Goal: Information Seeking & Learning: Learn about a topic

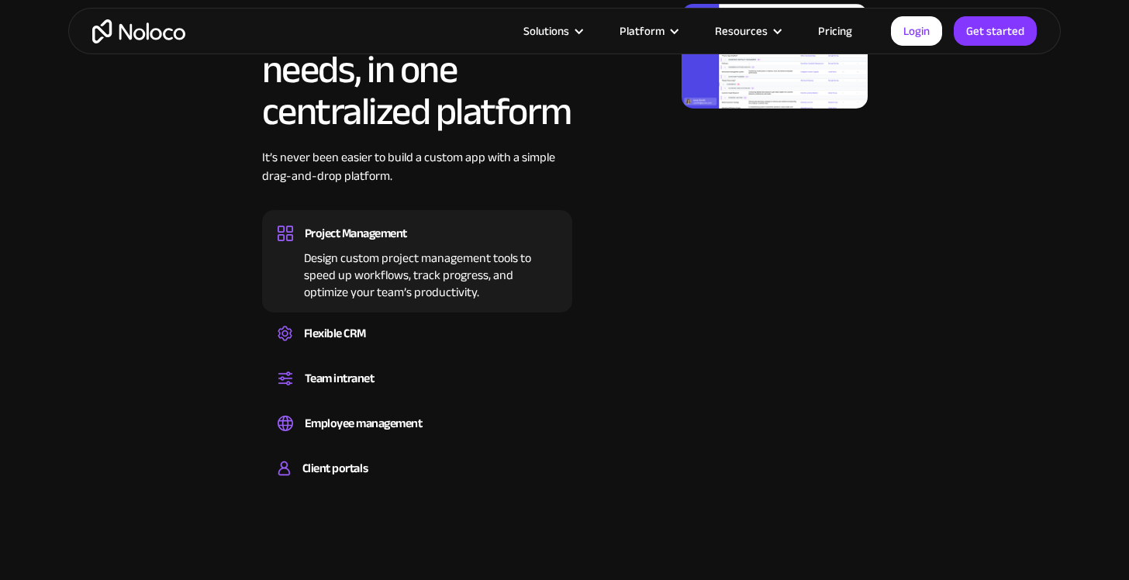
scroll to position [958, 0]
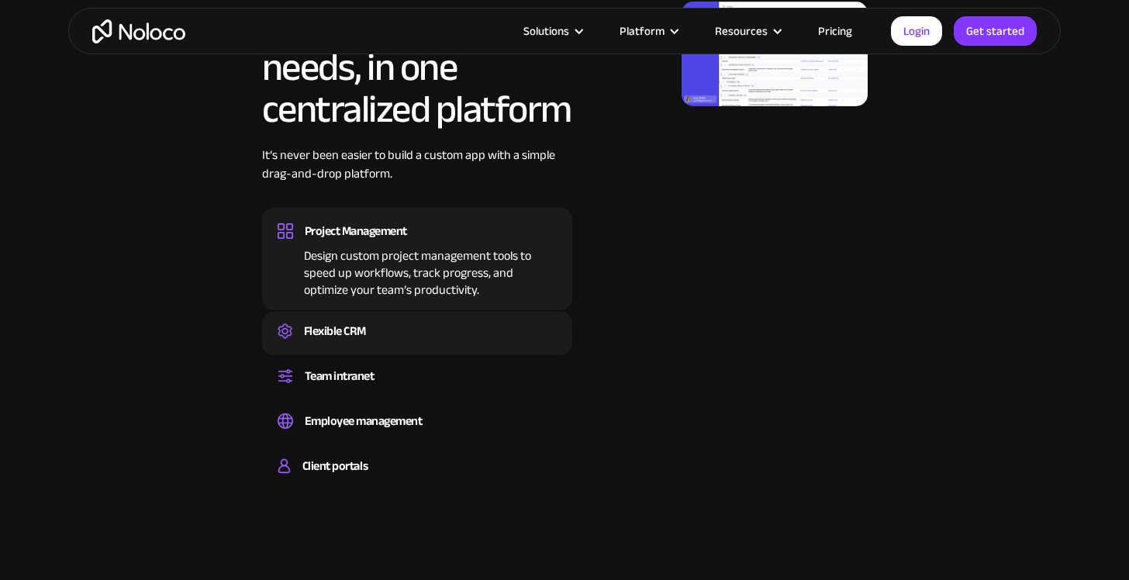
click at [322, 333] on div "Flexible CRM" at bounding box center [335, 330] width 62 height 23
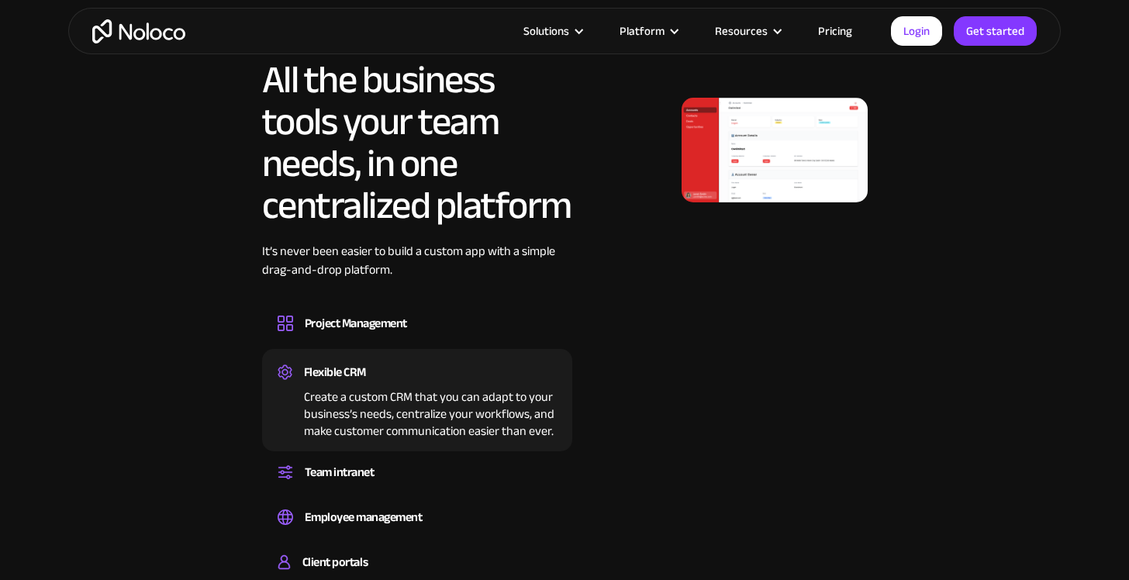
scroll to position [859, 0]
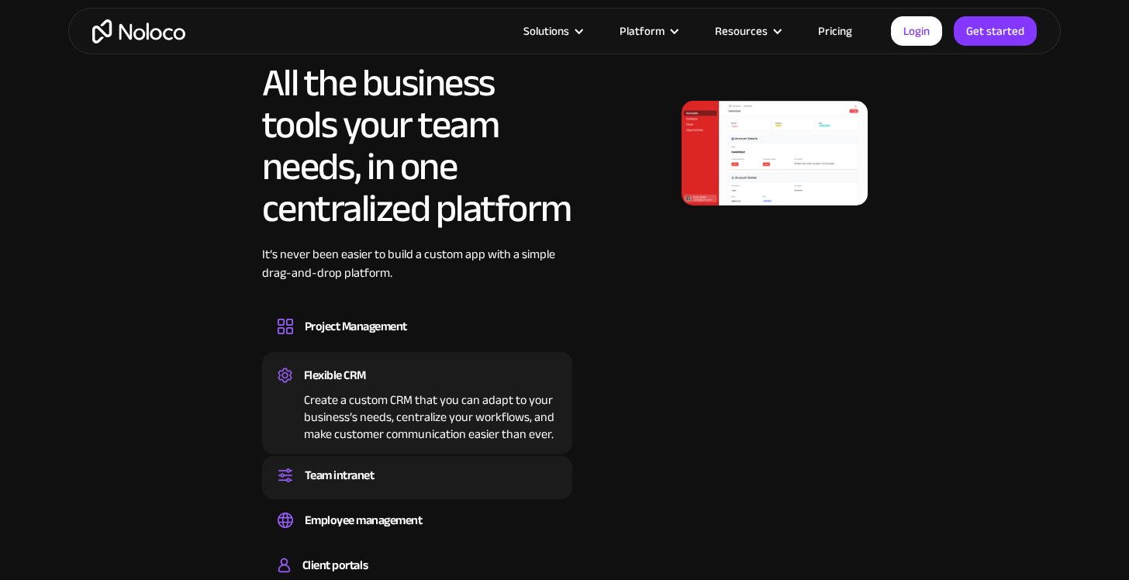
click at [331, 476] on div "Team intranet" at bounding box center [340, 475] width 70 height 23
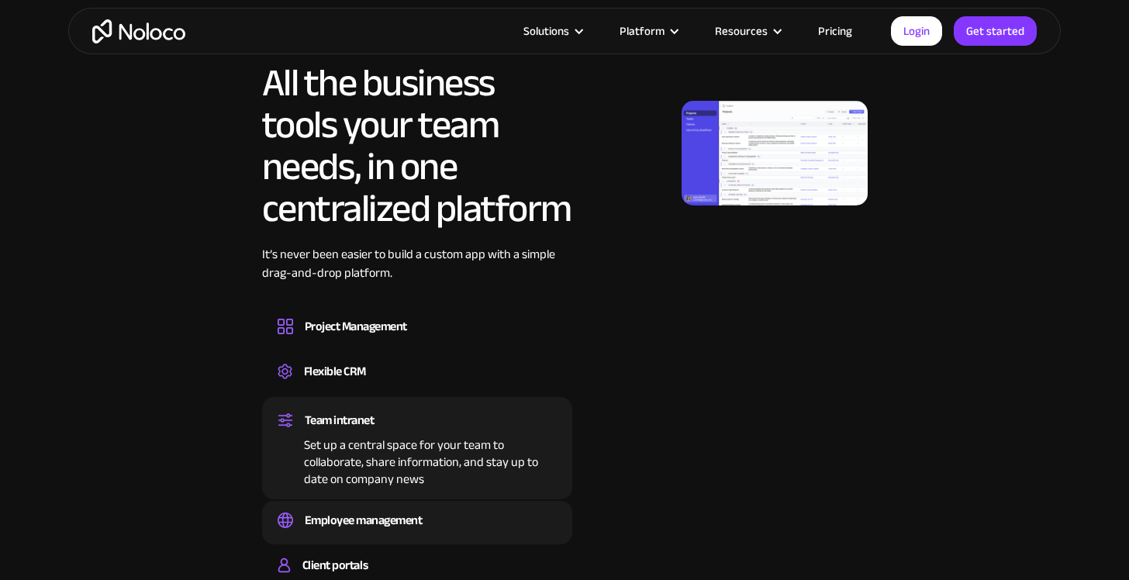
click at [331, 513] on div "Employee management" at bounding box center [364, 520] width 118 height 23
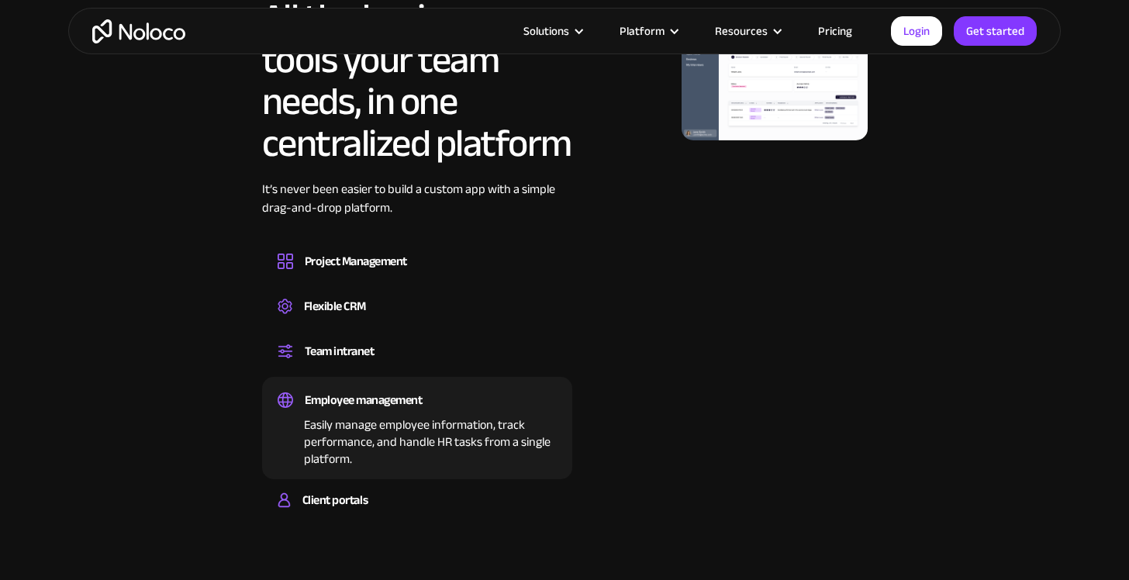
scroll to position [957, 0]
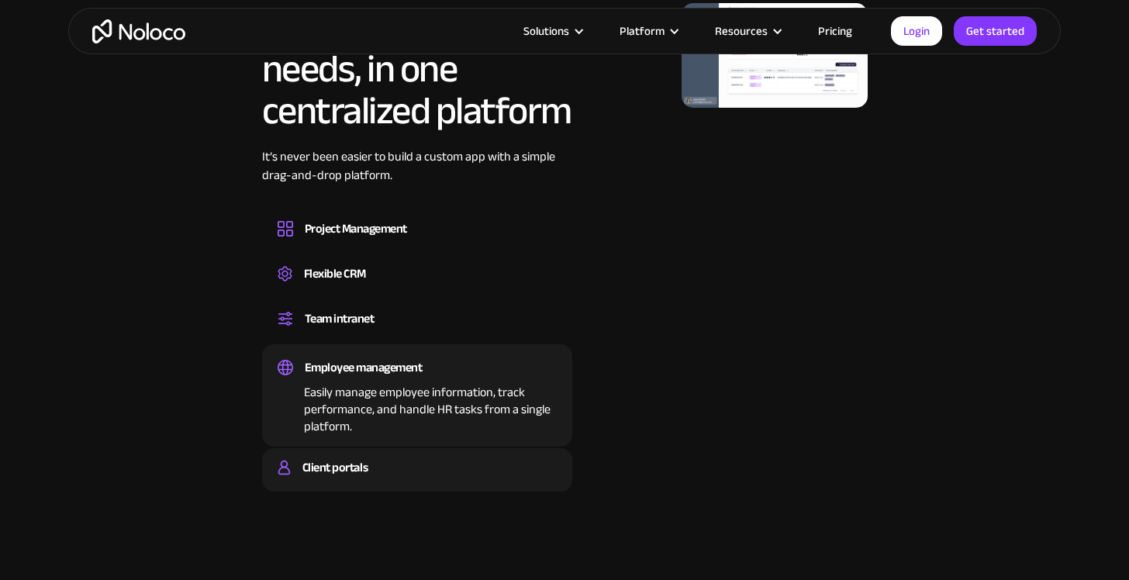
click at [330, 485] on div "Client portals Build a secure, fully-branded, and personalized client portal th…" at bounding box center [417, 469] width 310 height 43
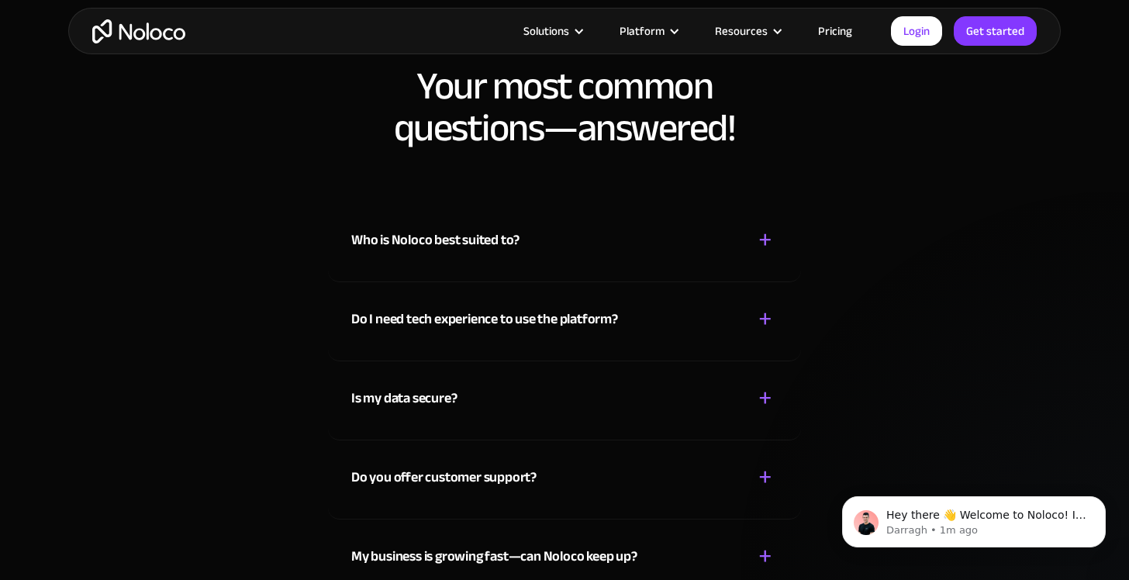
scroll to position [7400, 0]
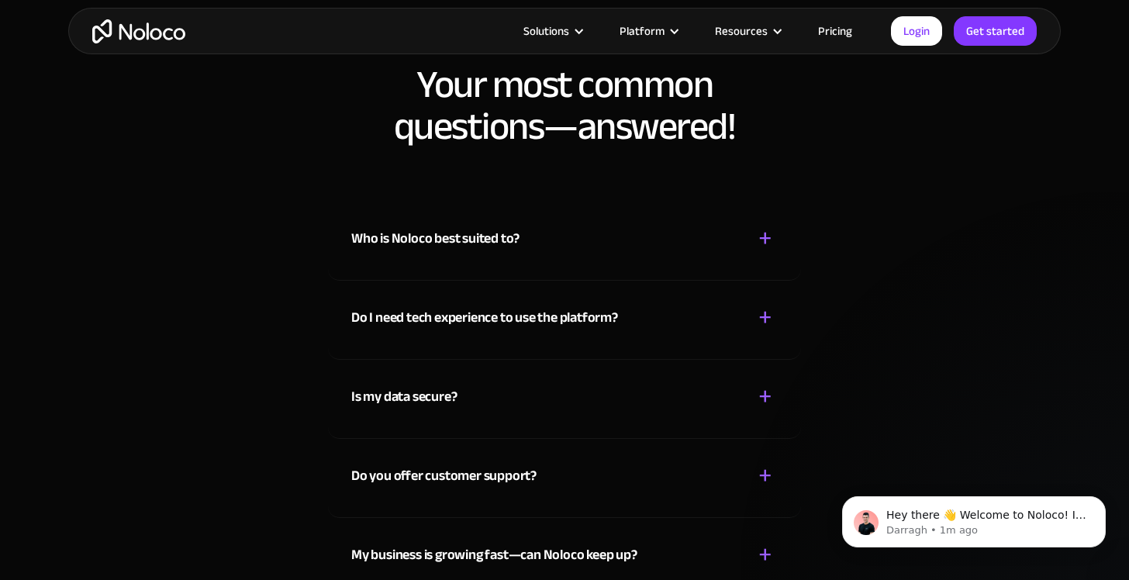
click at [390, 240] on div "Who is Noloco best suited to?" at bounding box center [435, 238] width 168 height 23
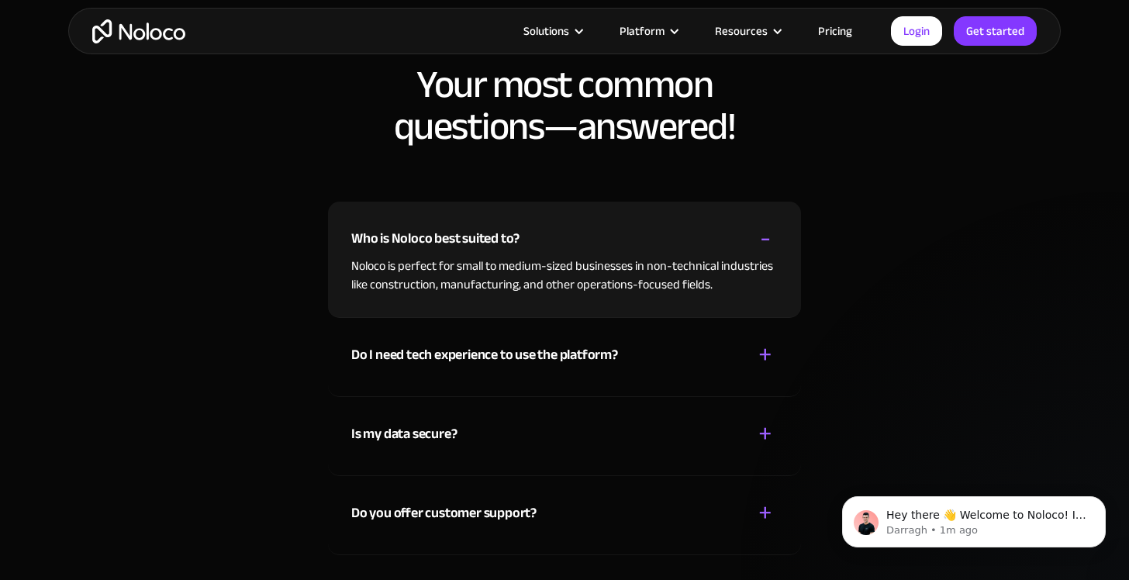
click at [390, 240] on div "Who is Noloco best suited to?" at bounding box center [435, 238] width 168 height 23
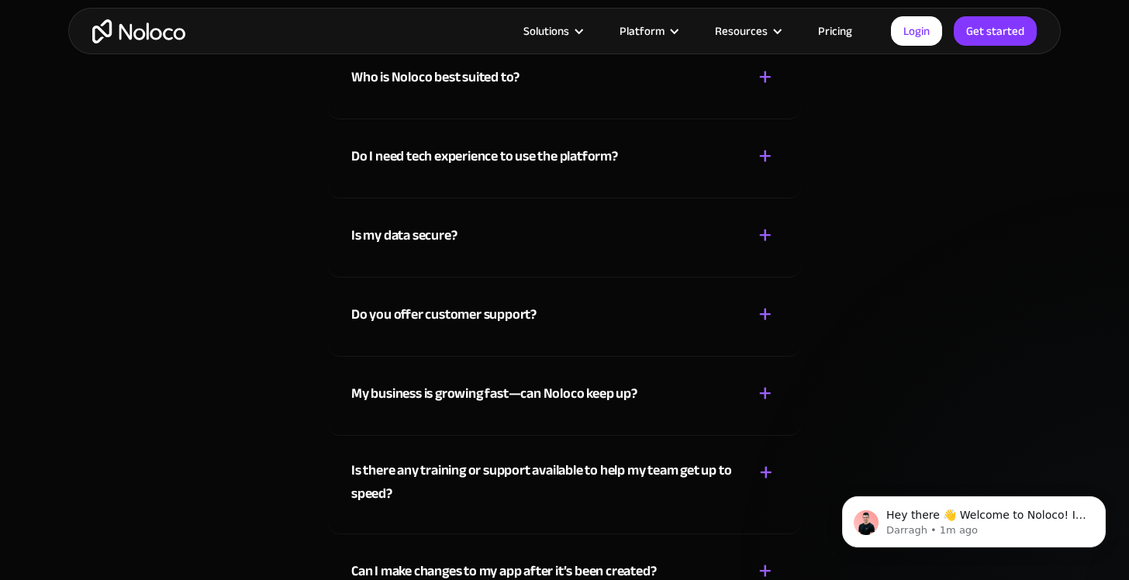
scroll to position [7563, 0]
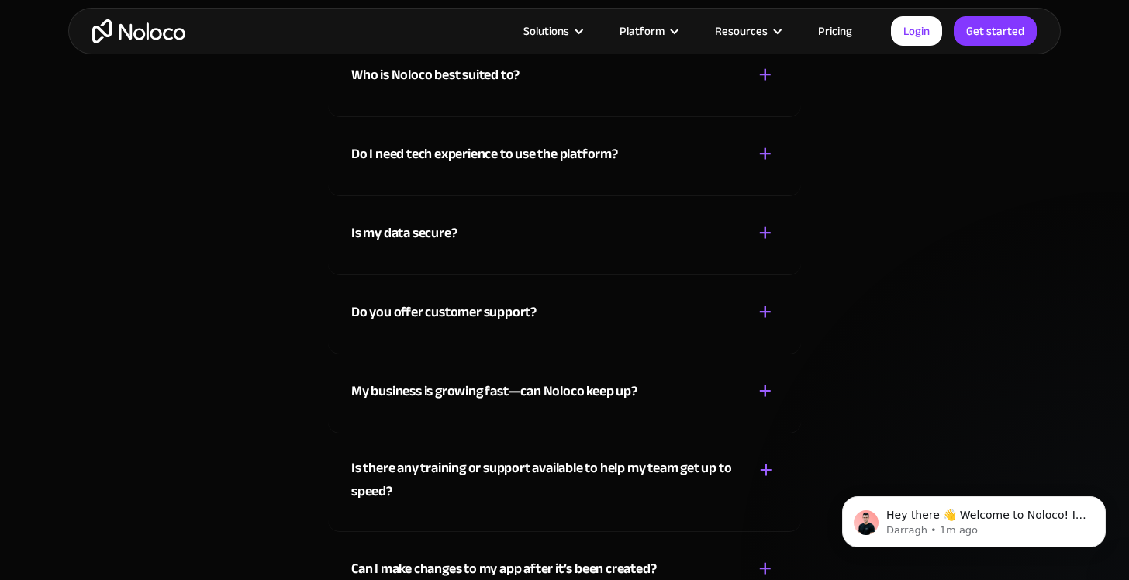
click at [401, 153] on div "Do I need tech experience to use the platform?" at bounding box center [484, 154] width 267 height 23
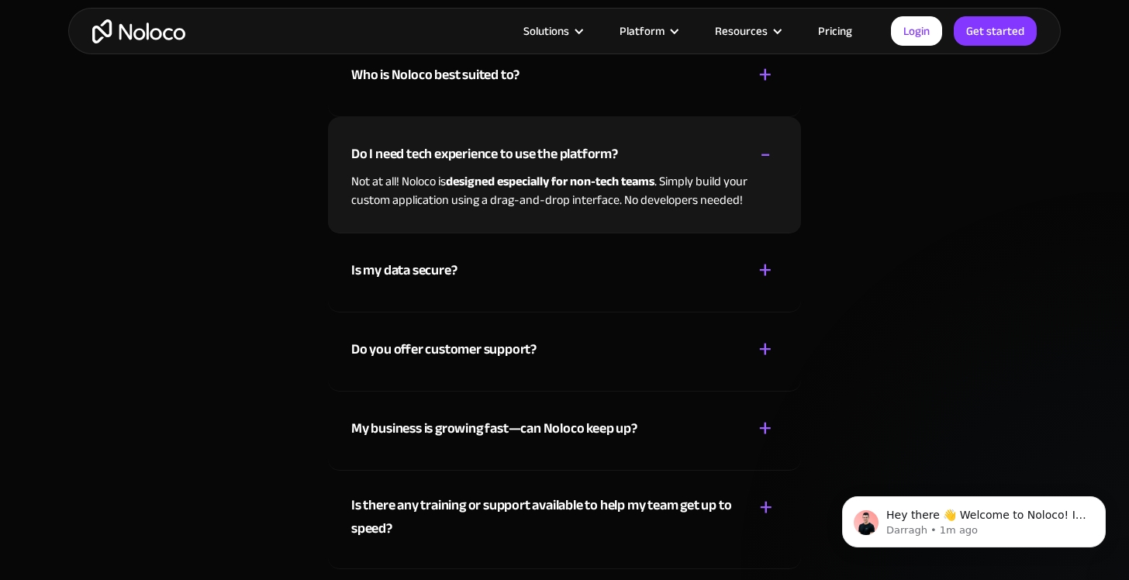
click at [401, 153] on div "Do I need tech experience to use the platform?" at bounding box center [484, 154] width 267 height 23
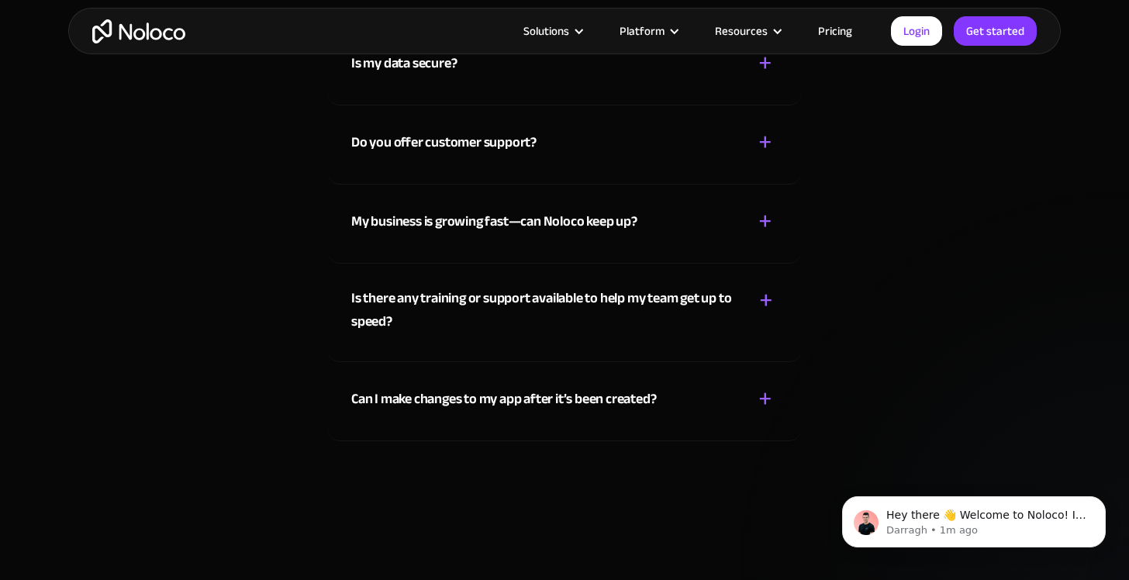
scroll to position [7739, 0]
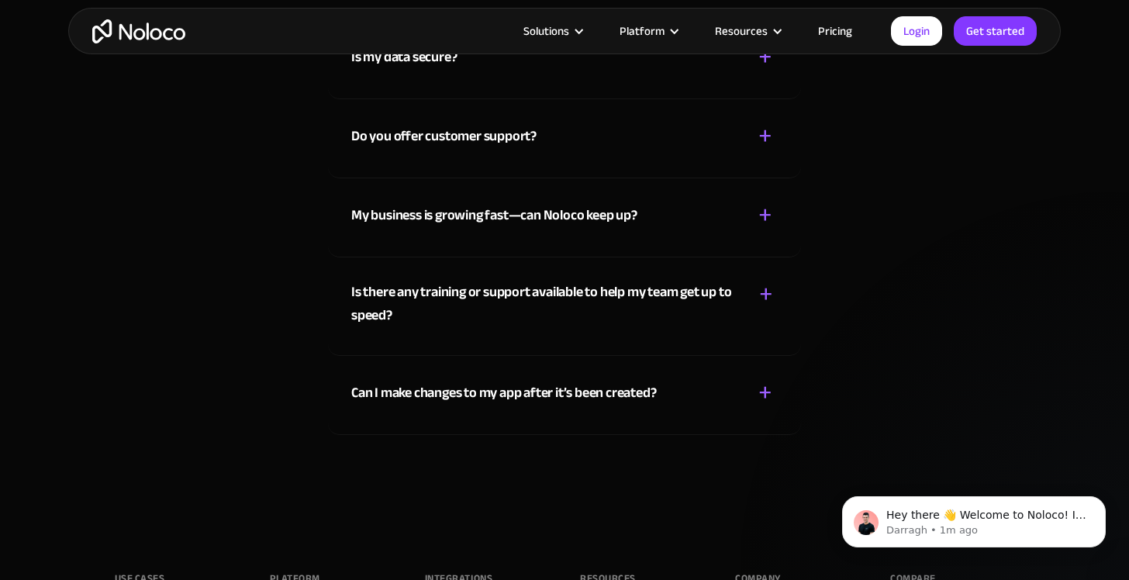
click at [423, 137] on div "Do you offer customer support?" at bounding box center [443, 136] width 185 height 23
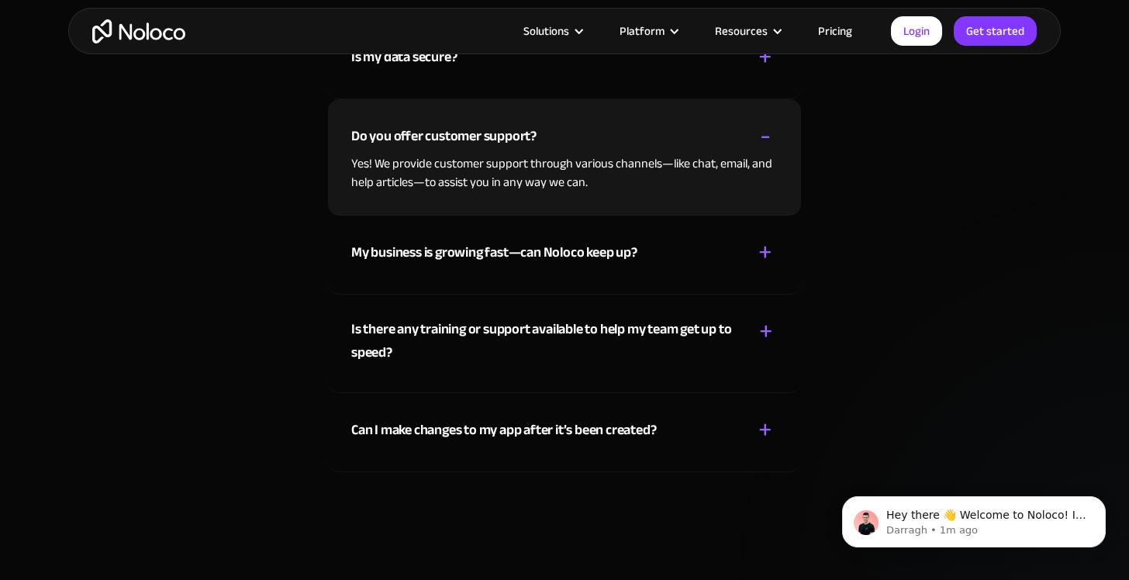
click at [423, 137] on div "Do you offer customer support?" at bounding box center [443, 136] width 185 height 23
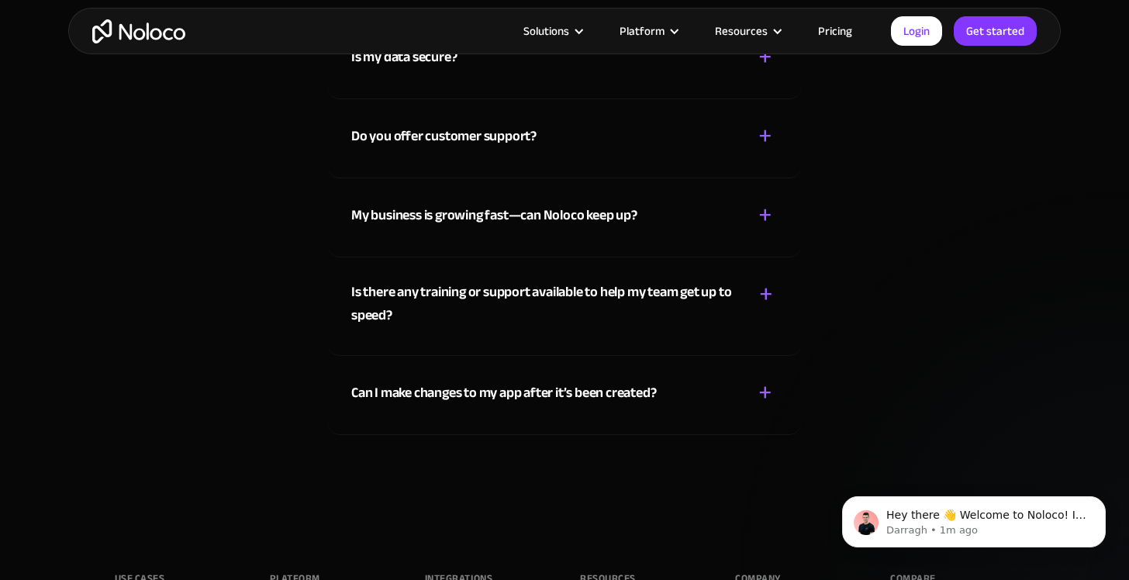
click at [409, 219] on div "My business is growing fast—can Noloco keep up?" at bounding box center [494, 215] width 286 height 23
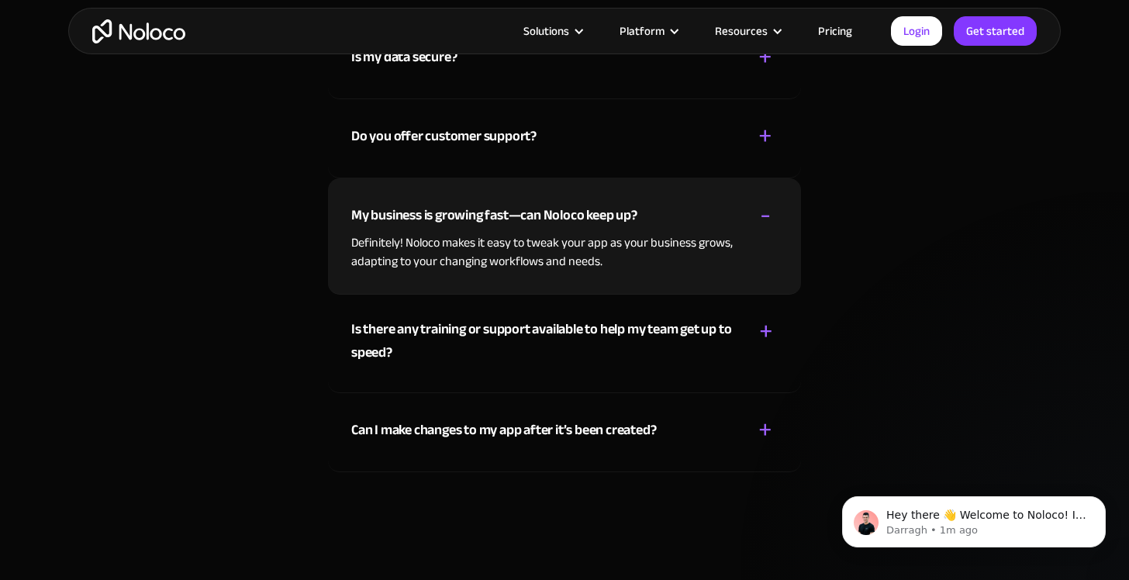
click at [409, 219] on div "My business is growing fast—can Noloco keep up?" at bounding box center [494, 215] width 286 height 23
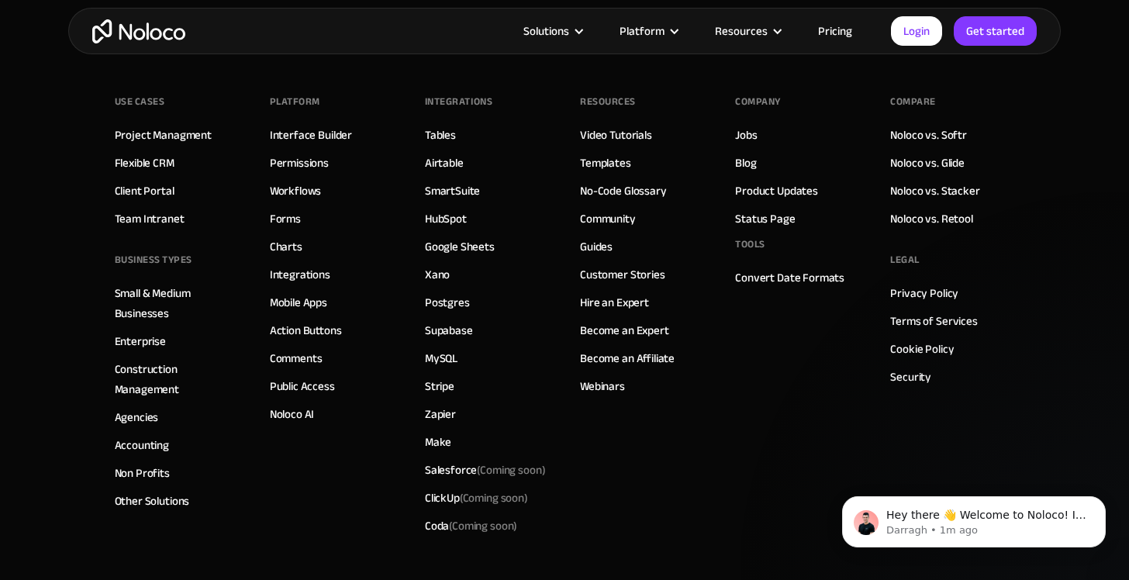
scroll to position [8219, 0]
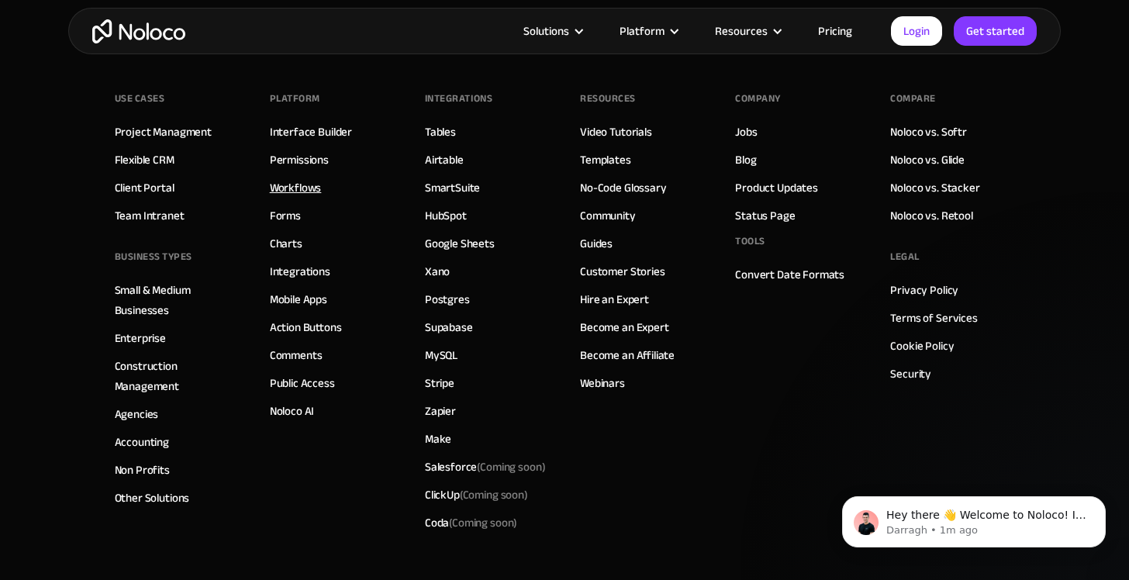
click at [290, 186] on link "Workflows" at bounding box center [296, 188] width 52 height 20
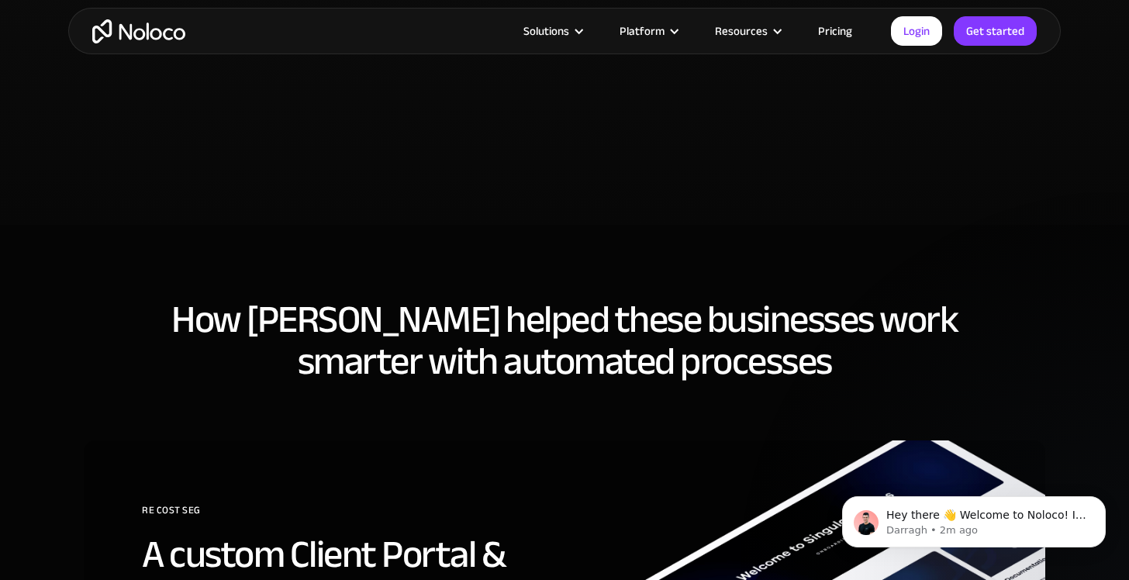
scroll to position [3889, 0]
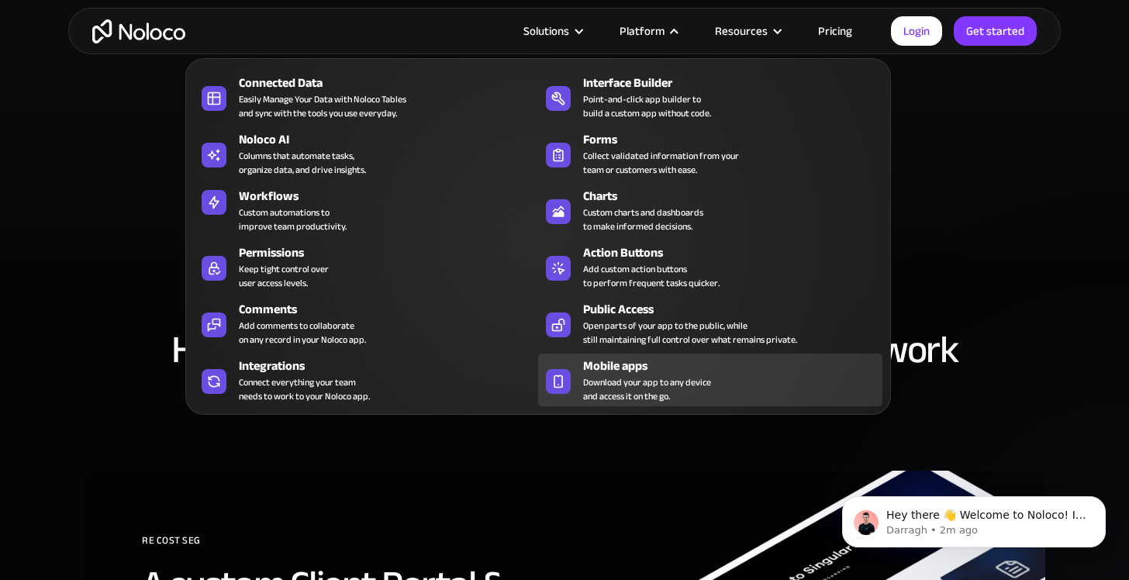
click at [633, 376] on span "Download your app to any device and access it on the go." at bounding box center [647, 389] width 128 height 28
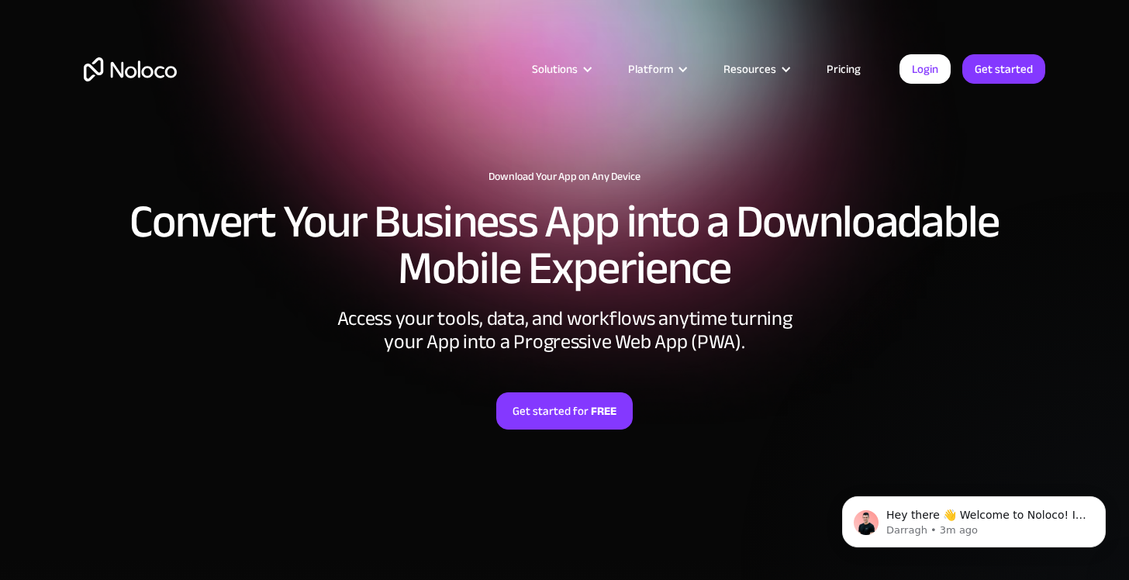
click at [830, 71] on link "Pricing" at bounding box center [843, 69] width 73 height 20
